Goal: Transaction & Acquisition: Purchase product/service

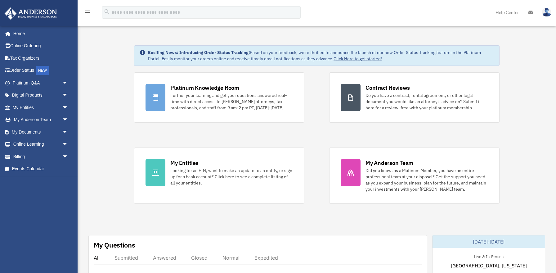
click at [67, 106] on span "arrow_drop_down" at bounding box center [68, 107] width 12 height 13
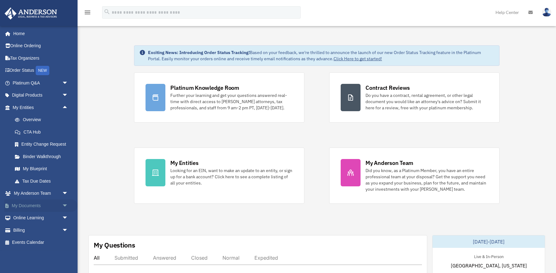
click at [68, 207] on span "arrow_drop_down" at bounding box center [68, 205] width 12 height 13
click at [27, 219] on link "Box" at bounding box center [43, 218] width 69 height 12
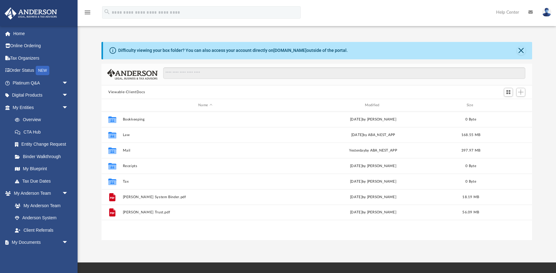
scroll to position [141, 430]
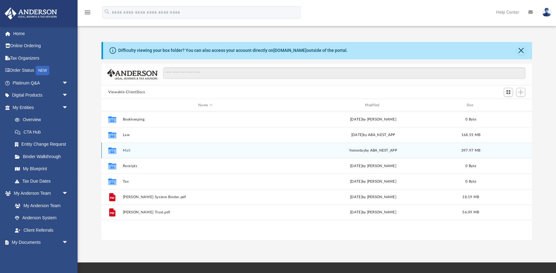
click at [126, 149] on button "Mail" at bounding box center [205, 150] width 165 height 4
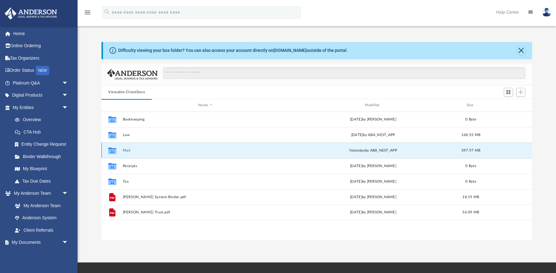
click at [125, 149] on button "Mail" at bounding box center [205, 150] width 165 height 4
click at [125, 150] on button "Mail" at bounding box center [205, 150] width 165 height 4
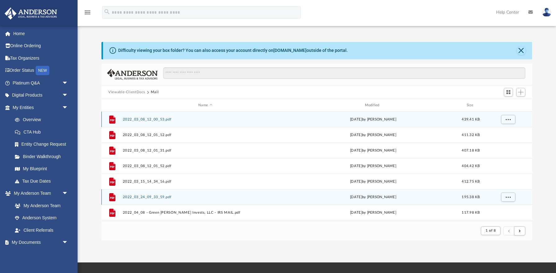
scroll to position [0, 0]
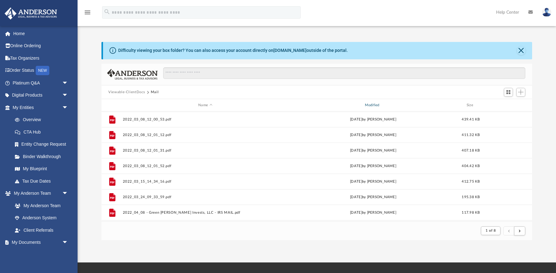
click at [371, 102] on div "Modified" at bounding box center [372, 105] width 165 height 6
click at [371, 105] on div "Modified" at bounding box center [372, 105] width 165 height 6
click at [372, 103] on div "Modified" at bounding box center [372, 105] width 165 height 6
click at [347, 91] on div "Viewable-ClientDocs Mail" at bounding box center [316, 92] width 431 height 14
click at [373, 104] on div "Modified" at bounding box center [372, 105] width 165 height 6
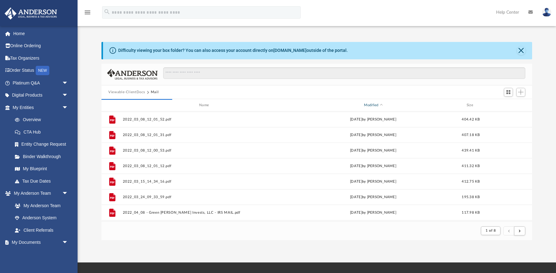
click at [379, 103] on div "Modified" at bounding box center [372, 105] width 165 height 6
click at [380, 103] on div "Modified" at bounding box center [372, 105] width 165 height 6
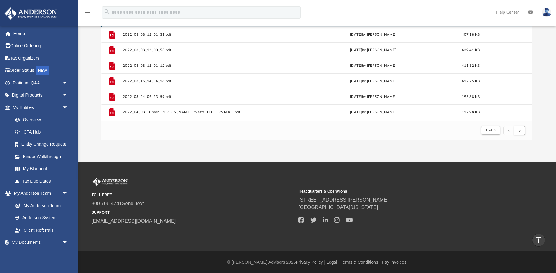
scroll to position [0, 0]
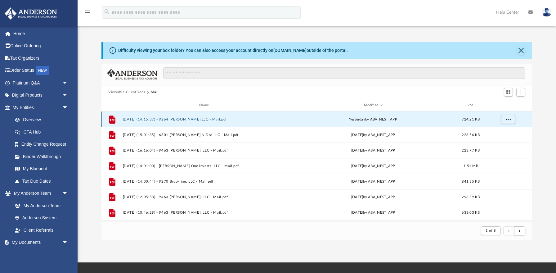
click at [192, 119] on button "2025.09.25 (14:15:37) - 9264 Marlowe LLC - Mail.pdf" at bounding box center [205, 119] width 165 height 4
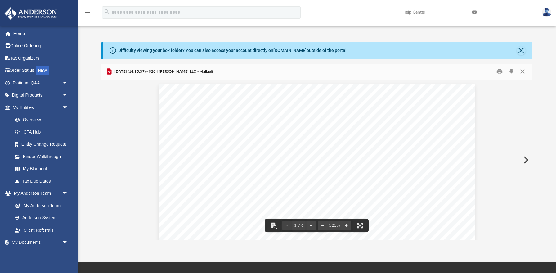
click at [528, 162] on button "Preview" at bounding box center [526, 159] width 14 height 17
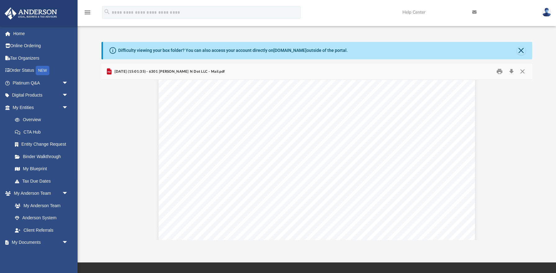
scroll to position [143, 0]
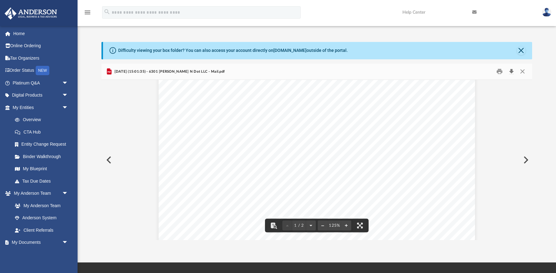
click at [512, 71] on button "Download" at bounding box center [511, 72] width 11 height 10
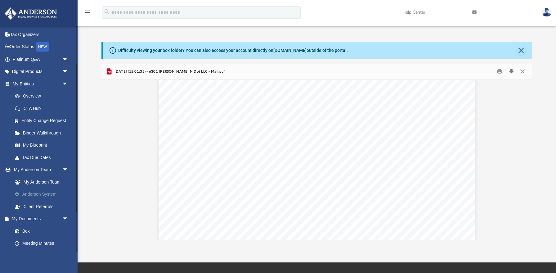
scroll to position [120, 0]
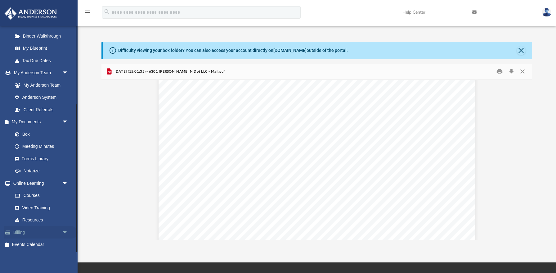
click at [22, 232] on link "Billing arrow_drop_down" at bounding box center [40, 232] width 73 height 12
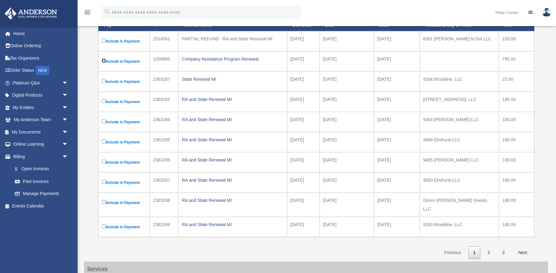
scroll to position [124, 0]
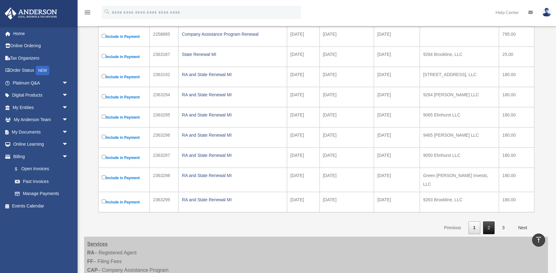
click at [487, 223] on link "2" at bounding box center [489, 227] width 12 height 13
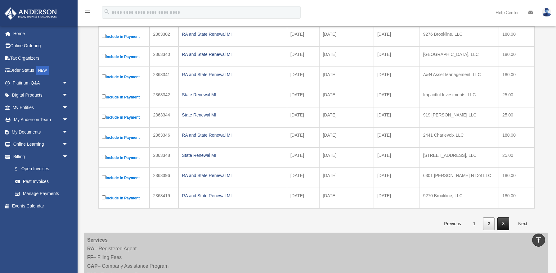
click at [505, 223] on link "3" at bounding box center [503, 223] width 12 height 13
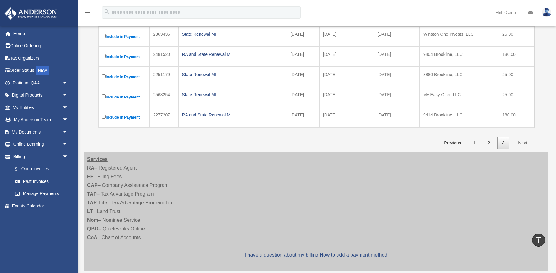
scroll to position [57, 0]
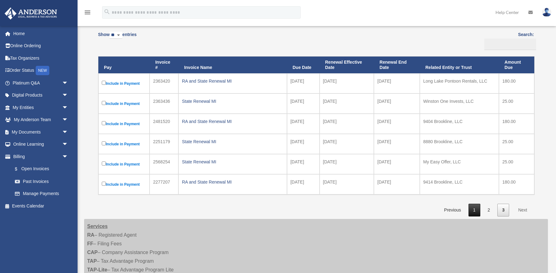
click at [476, 210] on link "1" at bounding box center [475, 210] width 12 height 13
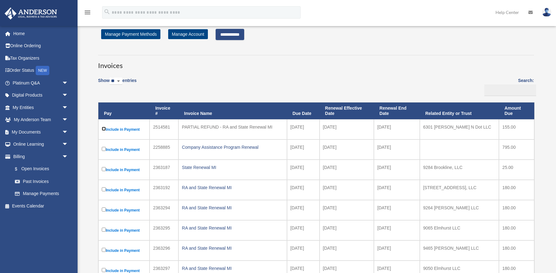
scroll to position [0, 0]
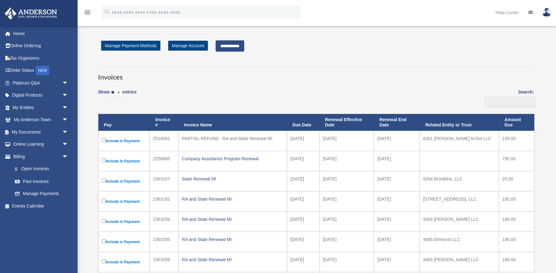
click at [233, 50] on input "**********" at bounding box center [230, 45] width 29 height 11
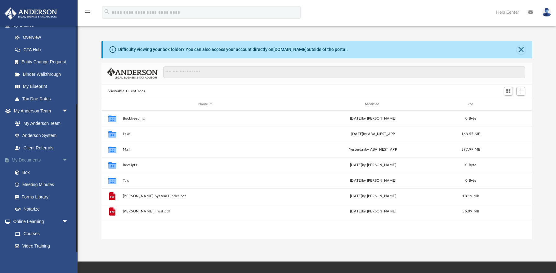
scroll to position [120, 0]
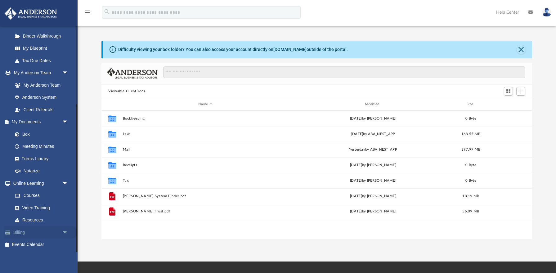
click at [23, 236] on link "Billing arrow_drop_down" at bounding box center [40, 232] width 73 height 12
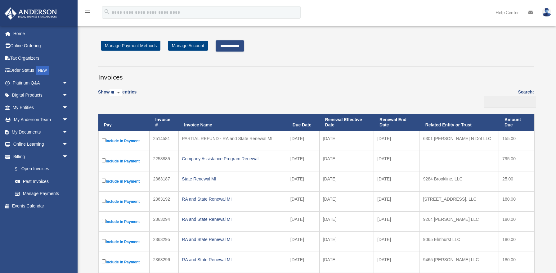
click at [107, 162] on label "Include in Payment" at bounding box center [124, 161] width 44 height 8
click at [235, 44] on input "**********" at bounding box center [230, 45] width 29 height 11
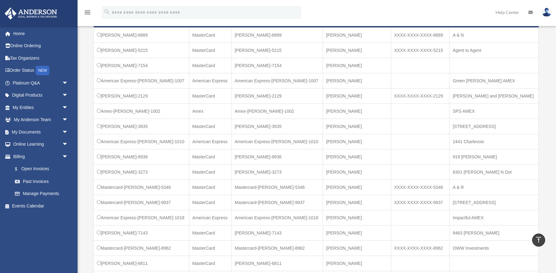
scroll to position [198, 0]
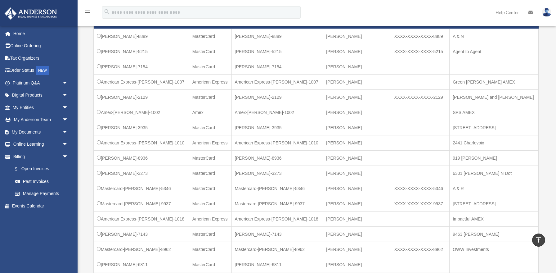
click at [101, 36] on td "[PERSON_NAME]-8889" at bounding box center [142, 36] width 96 height 15
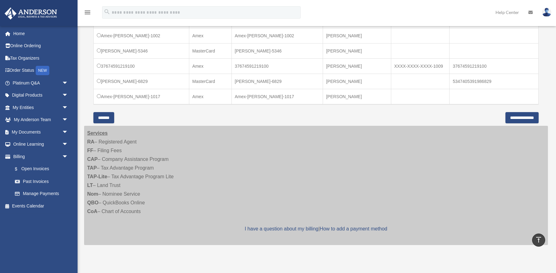
scroll to position [424, 0]
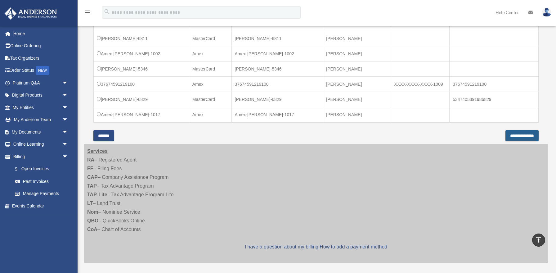
click at [506, 132] on input "**********" at bounding box center [522, 135] width 33 height 11
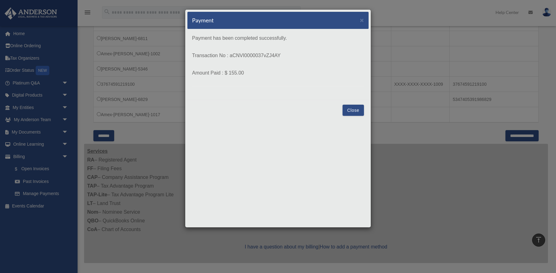
click at [349, 110] on button "Close" at bounding box center [353, 110] width 21 height 11
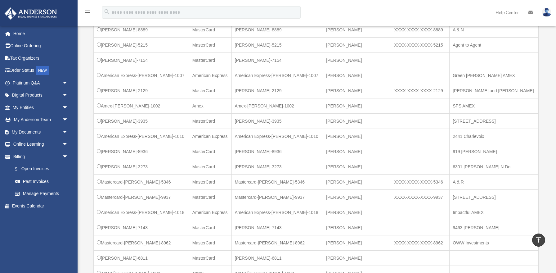
scroll to position [0, 0]
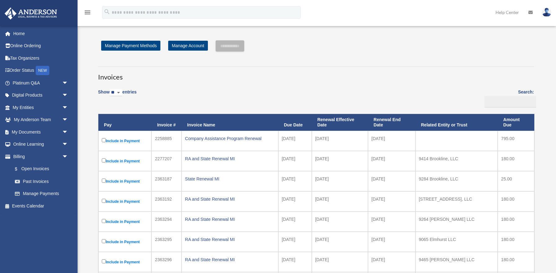
click at [103, 142] on label "Include in Payment" at bounding box center [125, 141] width 46 height 8
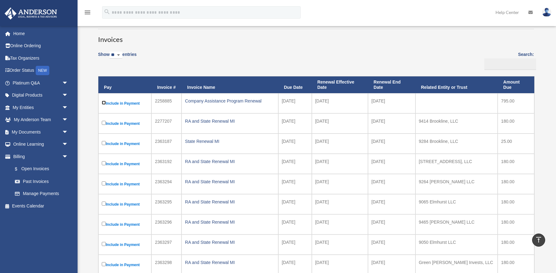
scroll to position [2, 0]
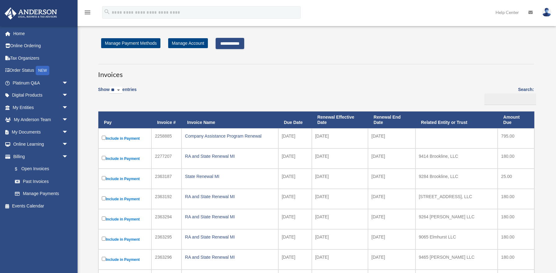
click at [227, 43] on input "**********" at bounding box center [230, 43] width 29 height 11
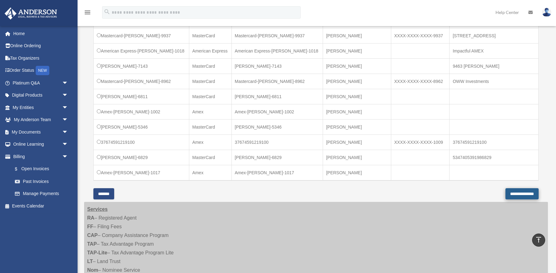
scroll to position [496, 0]
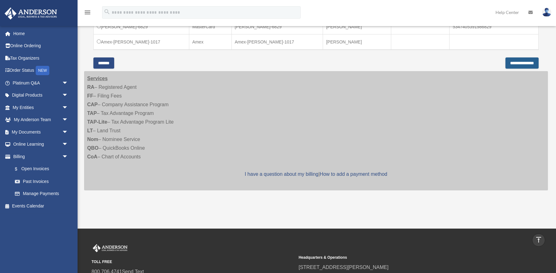
click at [514, 60] on input "**********" at bounding box center [522, 62] width 33 height 11
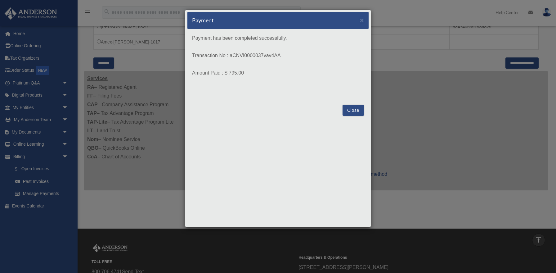
click at [356, 106] on button "Close" at bounding box center [353, 110] width 21 height 11
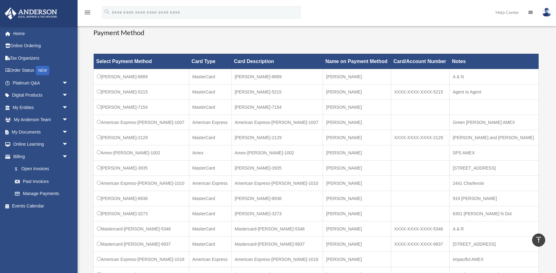
scroll to position [0, 0]
